Goal: Information Seeking & Learning: Understand process/instructions

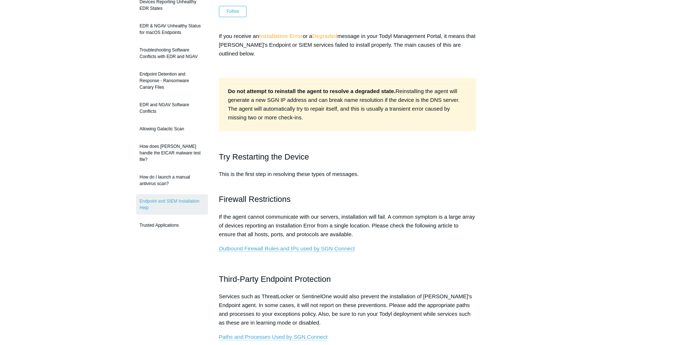
scroll to position [73, 0]
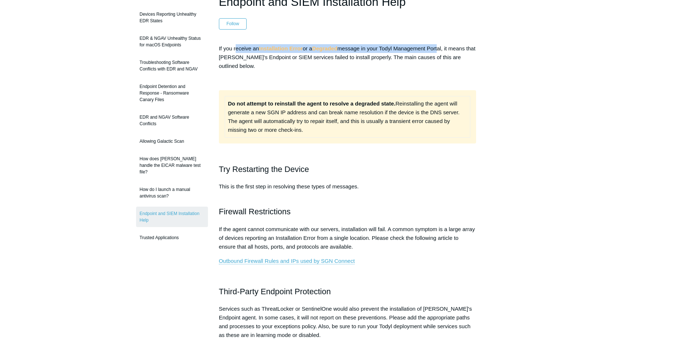
drag, startPoint x: 235, startPoint y: 47, endPoint x: 442, endPoint y: 43, distance: 206.6
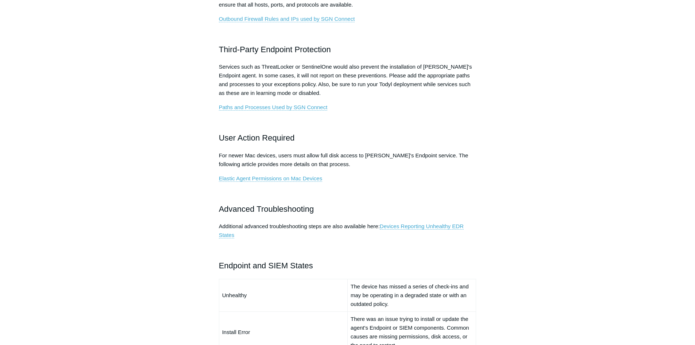
scroll to position [328, 0]
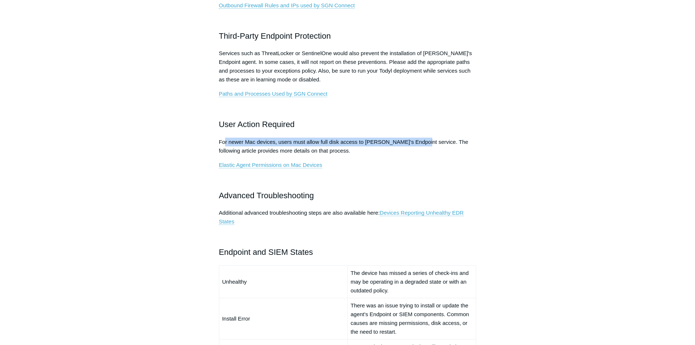
drag, startPoint x: 224, startPoint y: 143, endPoint x: 418, endPoint y: 145, distance: 193.4
click at [418, 145] on p "For newer Mac devices, users must allow full disk access to [PERSON_NAME]'s End…" at bounding box center [348, 147] width 258 height 18
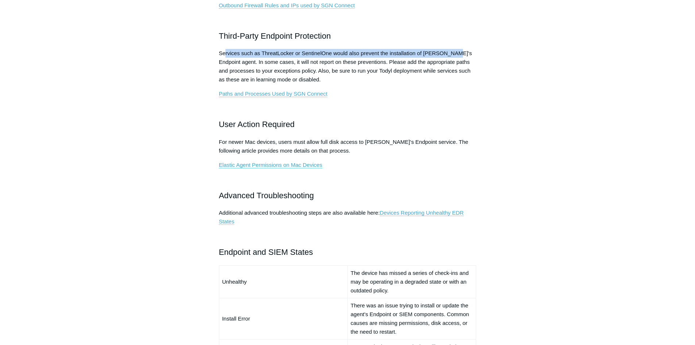
drag, startPoint x: 226, startPoint y: 54, endPoint x: 450, endPoint y: 53, distance: 224.4
click at [450, 53] on p "Services such as ThreatLocker or SentinelOne would also prevent the installatio…" at bounding box center [348, 66] width 258 height 35
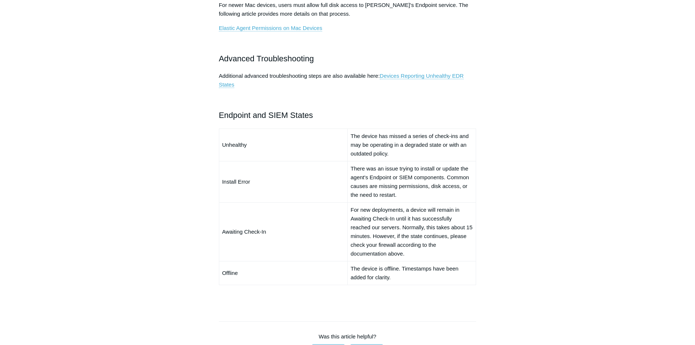
scroll to position [474, 0]
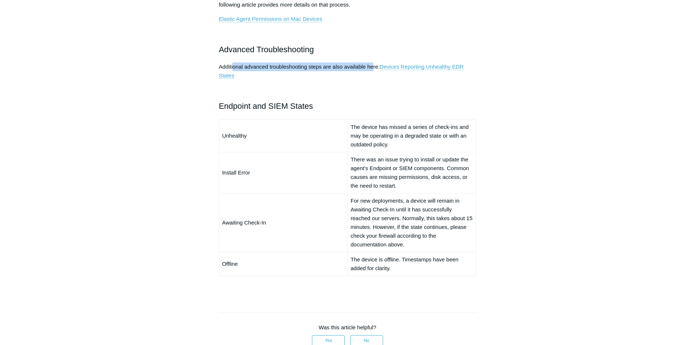
drag, startPoint x: 232, startPoint y: 67, endPoint x: 373, endPoint y: 66, distance: 140.5
click at [373, 66] on p "Additional advanced troubleshooting steps are also available here: Devices Repo…" at bounding box center [348, 71] width 258 height 18
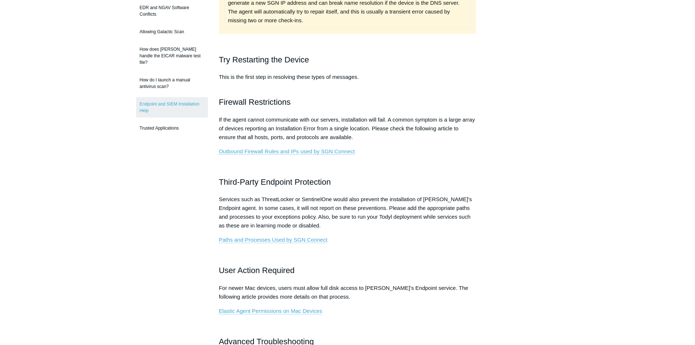
scroll to position [0, 0]
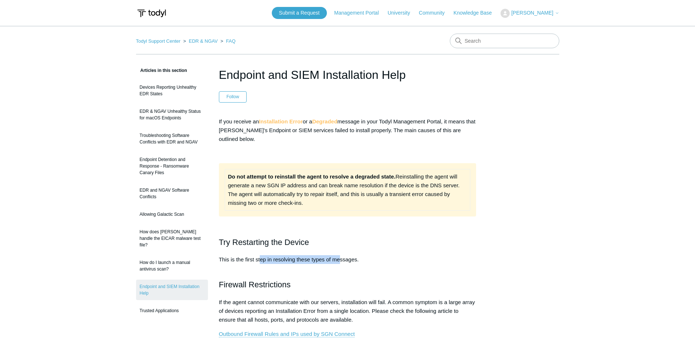
drag, startPoint x: 290, startPoint y: 260, endPoint x: 340, endPoint y: 261, distance: 50.7
click at [340, 261] on p "This is the first step in resolving these types of messages." at bounding box center [348, 264] width 258 height 18
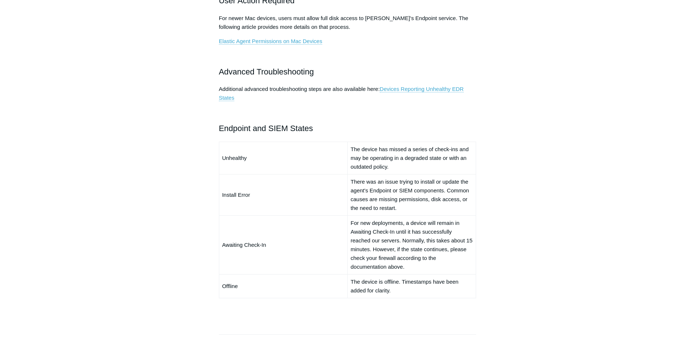
scroll to position [511, 0]
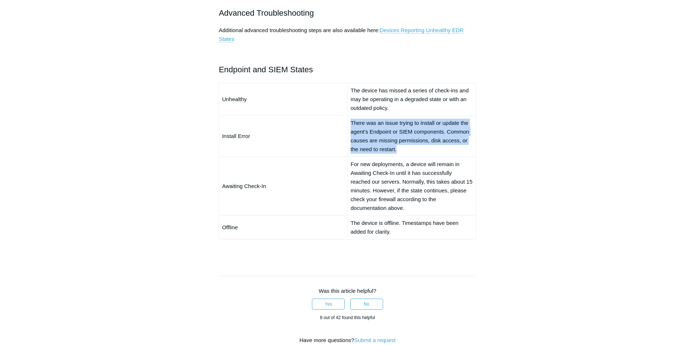
drag, startPoint x: 351, startPoint y: 122, endPoint x: 401, endPoint y: 146, distance: 55.6
click at [401, 146] on td "There was an issue trying to install or update the agent's Endpoint or SIEM com…" at bounding box center [411, 135] width 128 height 41
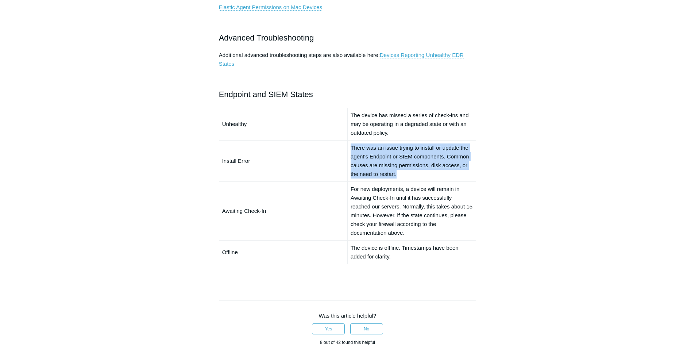
scroll to position [474, 0]
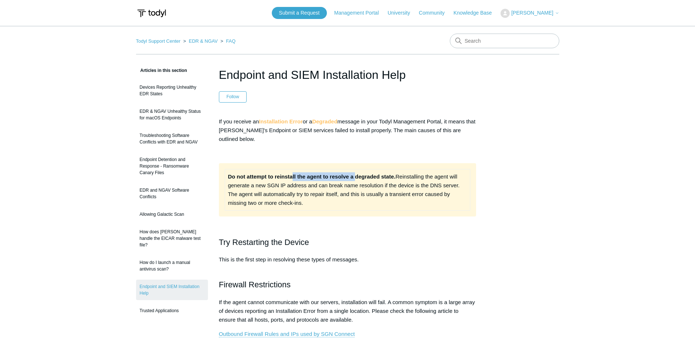
drag, startPoint x: 293, startPoint y: 178, endPoint x: 355, endPoint y: 170, distance: 62.9
click at [355, 170] on td "Do not attempt to reinstall the agent to resolve a degraded state. Reinstalling…" at bounding box center [348, 189] width 246 height 41
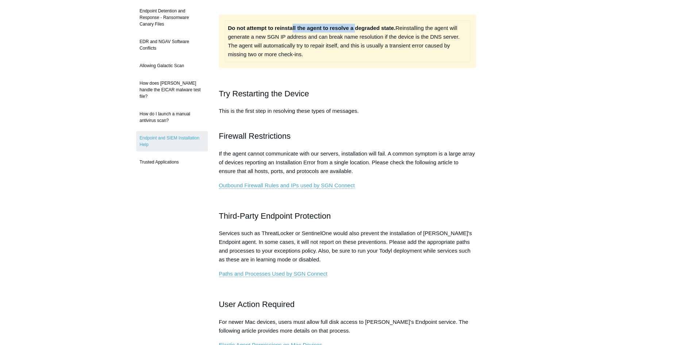
scroll to position [146, 0]
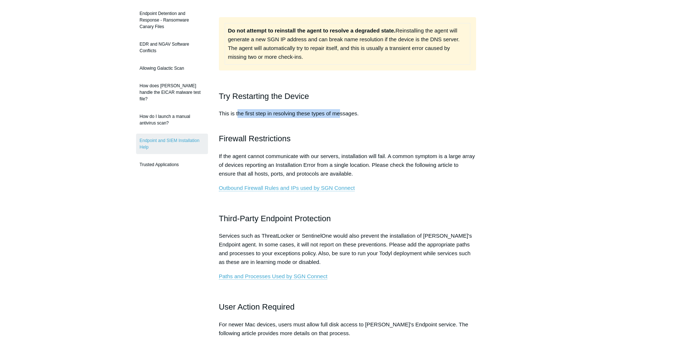
drag, startPoint x: 238, startPoint y: 115, endPoint x: 339, endPoint y: 115, distance: 101.1
click at [339, 115] on p "This is the first step in resolving these types of messages." at bounding box center [348, 118] width 258 height 18
drag, startPoint x: 264, startPoint y: 141, endPoint x: 282, endPoint y: 141, distance: 18.2
click at [282, 141] on h2 "Firewall Restrictions" at bounding box center [348, 138] width 258 height 13
drag, startPoint x: 228, startPoint y: 159, endPoint x: 355, endPoint y: 162, distance: 126.3
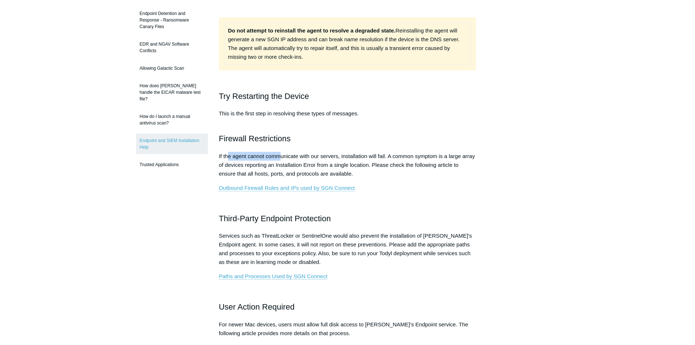
click at [348, 162] on p "If the agent cannot communicate with our servers, installation will fail. A com…" at bounding box center [348, 165] width 258 height 26
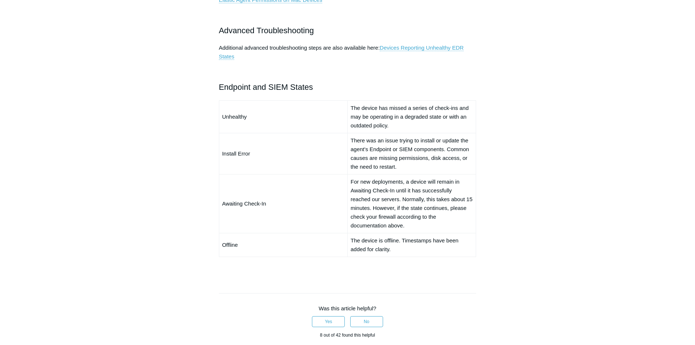
scroll to position [511, 0]
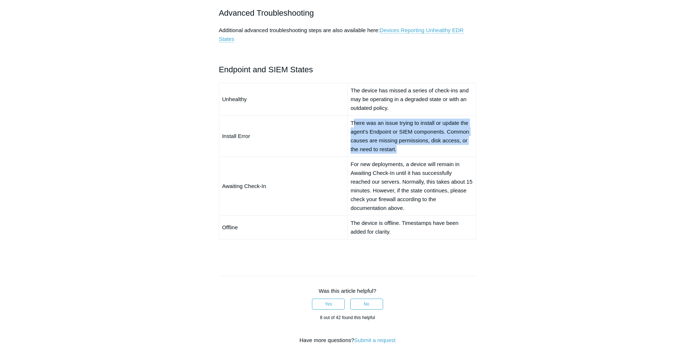
drag, startPoint x: 352, startPoint y: 120, endPoint x: 406, endPoint y: 150, distance: 61.1
click at [406, 150] on td "There was an issue trying to install or update the agent's Endpoint or SIEM com…" at bounding box center [411, 135] width 128 height 41
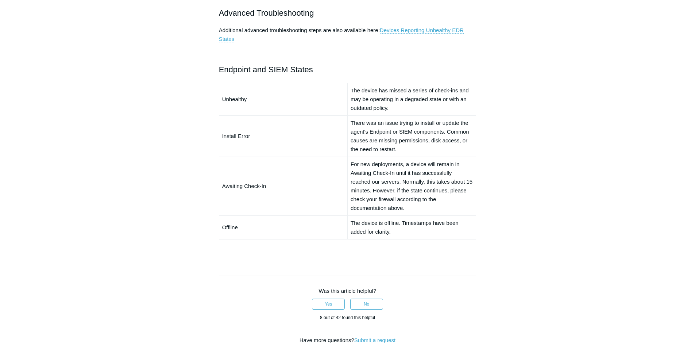
click at [186, 163] on aside "Articles in this section Devices Reporting Unhealthy EDR States EDR & NGAV Unhe…" at bounding box center [172, 21] width 72 height 932
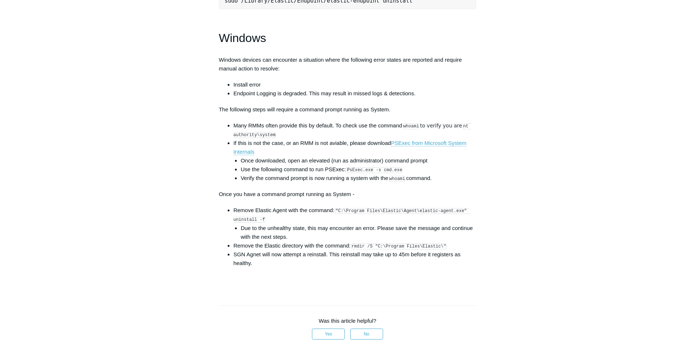
scroll to position [1022, 0]
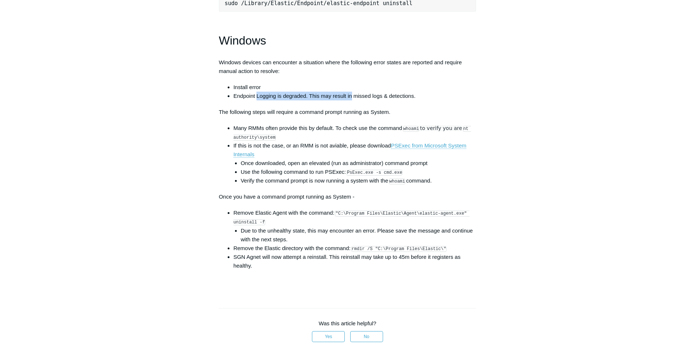
drag, startPoint x: 256, startPoint y: 104, endPoint x: 352, endPoint y: 104, distance: 96.0
click at [352, 100] on li "Endpoint Logging is degraded. This may result in missed logs & detections." at bounding box center [355, 96] width 243 height 9
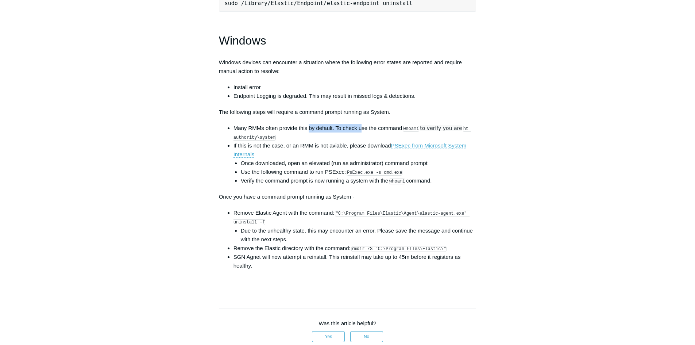
drag, startPoint x: 310, startPoint y: 133, endPoint x: 362, endPoint y: 135, distance: 51.8
click at [362, 135] on li "Many RMMs often provide this by default. To check use the command whoami to ver…" at bounding box center [355, 133] width 243 height 18
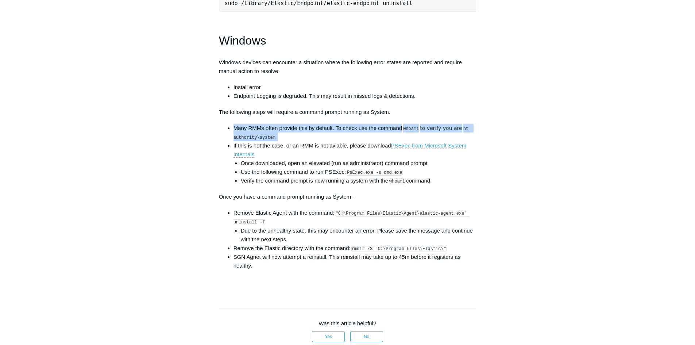
click at [359, 136] on li "Many RMMs often provide this by default. To check use the command whoami to ver…" at bounding box center [355, 133] width 243 height 18
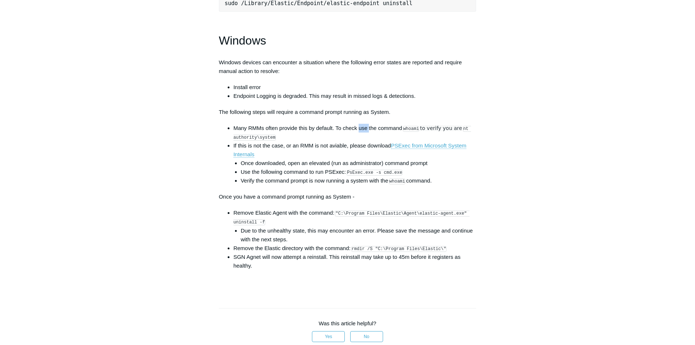
click at [359, 136] on li "Many RMMs often provide this by default. To check use the command whoami to ver…" at bounding box center [355, 133] width 243 height 18
drag, startPoint x: 261, startPoint y: 135, endPoint x: 336, endPoint y: 138, distance: 74.8
click at [336, 138] on li "Many RMMs often provide this by default. To check use the command whoami to ver…" at bounding box center [355, 133] width 243 height 18
drag, startPoint x: 347, startPoint y: 138, endPoint x: 420, endPoint y: 135, distance: 73.0
click at [420, 135] on li "Many RMMs often provide this by default. To check use the command whoami to ver…" at bounding box center [355, 133] width 243 height 18
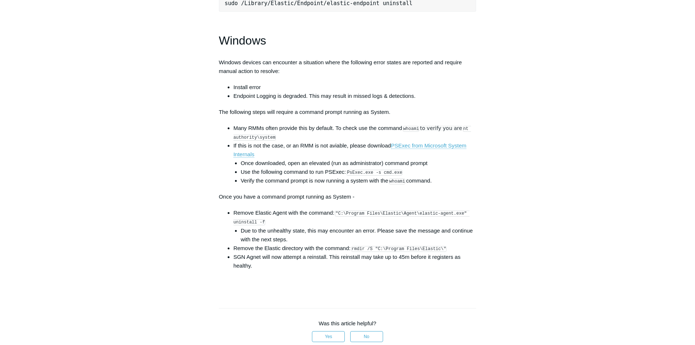
click at [427, 131] on span "to verify you are" at bounding box center [441, 128] width 42 height 6
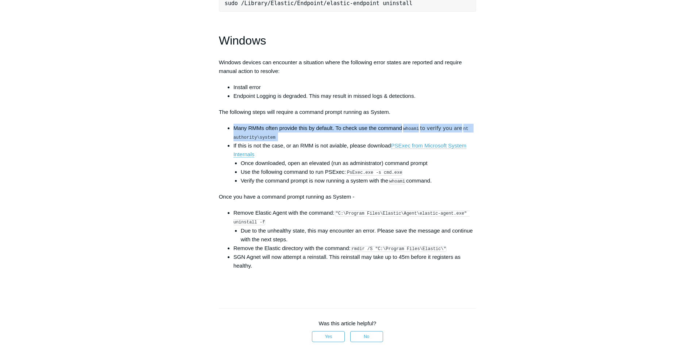
click at [427, 131] on span "to verify you are" at bounding box center [441, 128] width 42 height 6
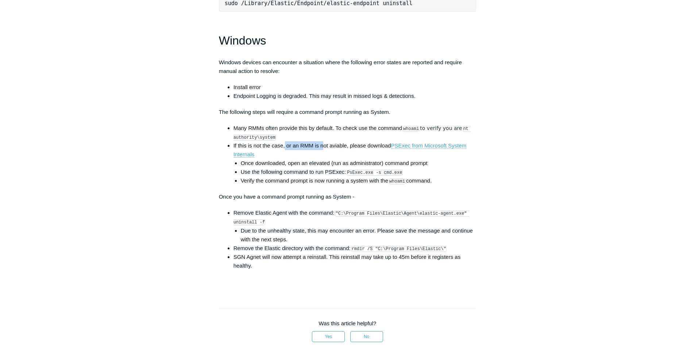
drag, startPoint x: 284, startPoint y: 154, endPoint x: 324, endPoint y: 154, distance: 39.4
click at [324, 154] on li "If this is not the case, or an RMM is not aviable, please download PSExec from …" at bounding box center [355, 163] width 243 height 44
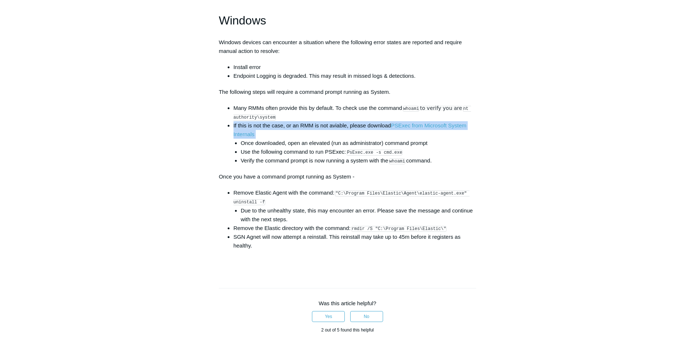
scroll to position [1058, 0]
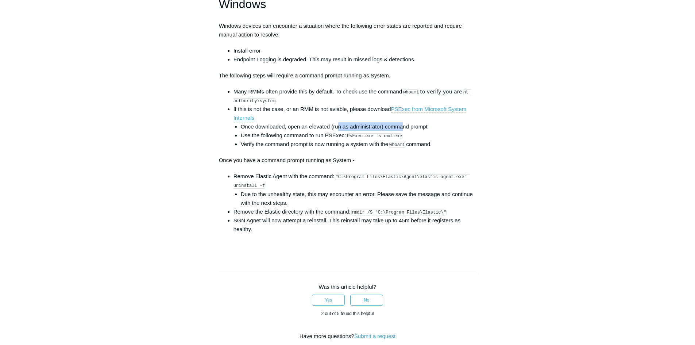
drag, startPoint x: 339, startPoint y: 134, endPoint x: 401, endPoint y: 135, distance: 62.8
click at [401, 131] on li "Once downloaded, open an elevated (run as administrator) command prompt" at bounding box center [359, 126] width 236 height 9
drag, startPoint x: 348, startPoint y: 143, endPoint x: 403, endPoint y: 143, distance: 55.5
click at [403, 140] on li "Use the following command to run PSExec: PsExec.exe -s cmd.exe" at bounding box center [359, 135] width 236 height 9
copy code "PsExec.exe -s cmd.exe"
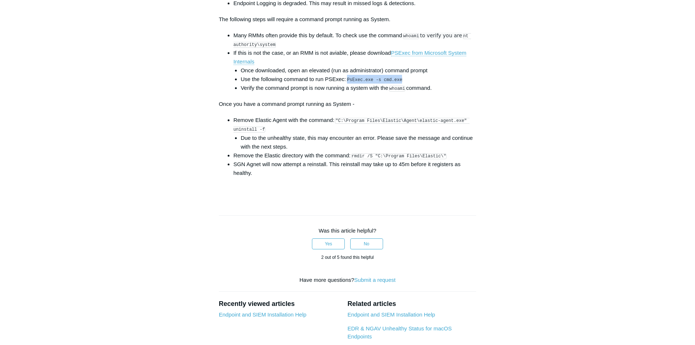
scroll to position [1131, 0]
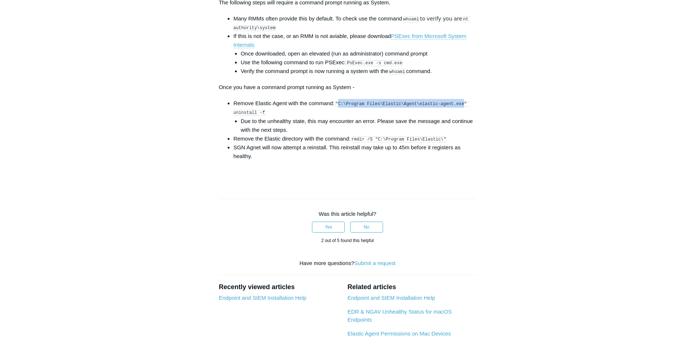
drag, startPoint x: 338, startPoint y: 110, endPoint x: 455, endPoint y: 110, distance: 116.4
click at [455, 110] on code ""C:\Program Files\Elastic\Agent\elastic-agent.exe" uninstall -f" at bounding box center [352, 108] width 236 height 15
copy code "C:\Program Files\Elastic\Agent\elastic-agent.exe"
drag, startPoint x: 349, startPoint y: 70, endPoint x: 404, endPoint y: 67, distance: 55.5
click at [404, 67] on li "Use the following command to run PSExec: PsExec.exe -s cmd.exe" at bounding box center [359, 62] width 236 height 9
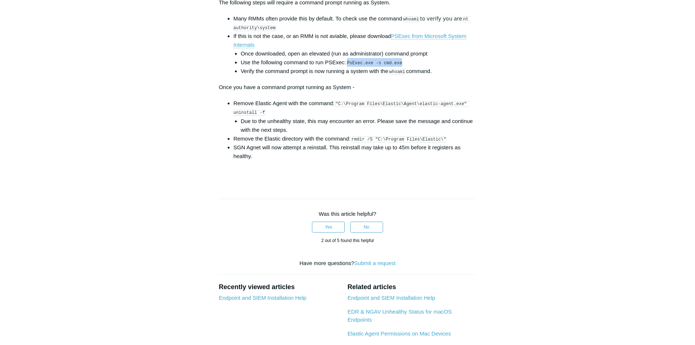
copy code "PsExec.exe -s cmd.exe"
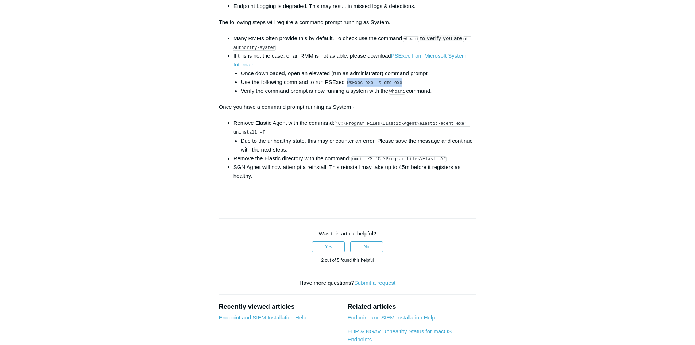
scroll to position [1095, 0]
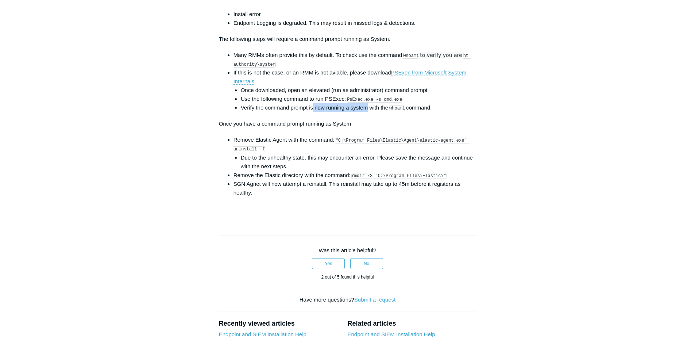
drag, startPoint x: 313, startPoint y: 117, endPoint x: 369, endPoint y: 113, distance: 55.2
click at [369, 112] on li "Verify the command prompt is now running a system with the whoami command." at bounding box center [359, 107] width 236 height 9
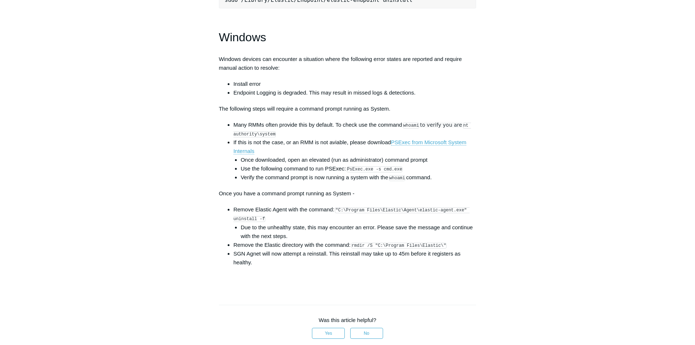
scroll to position [1022, 0]
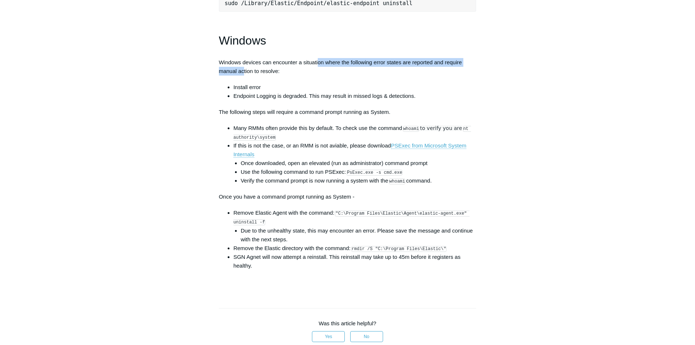
drag, startPoint x: 244, startPoint y: 73, endPoint x: 317, endPoint y: 69, distance: 73.1
click at [317, 69] on p "Windows devices can encounter a situation where the following error states are …" at bounding box center [348, 67] width 258 height 18
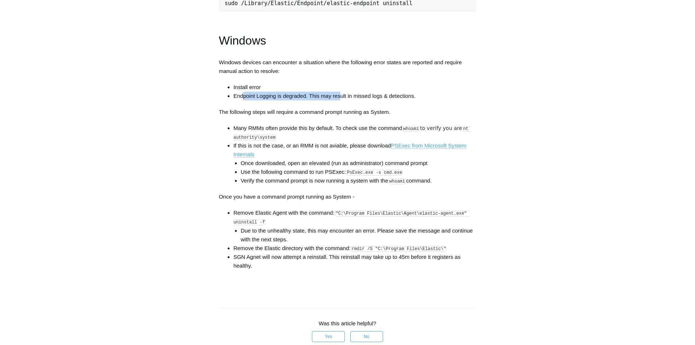
drag, startPoint x: 243, startPoint y: 103, endPoint x: 347, endPoint y: 103, distance: 104.4
click at [347, 100] on li "Endpoint Logging is degraded. This may result in missed logs & detections." at bounding box center [355, 96] width 243 height 9
